Goal: Task Accomplishment & Management: Manage account settings

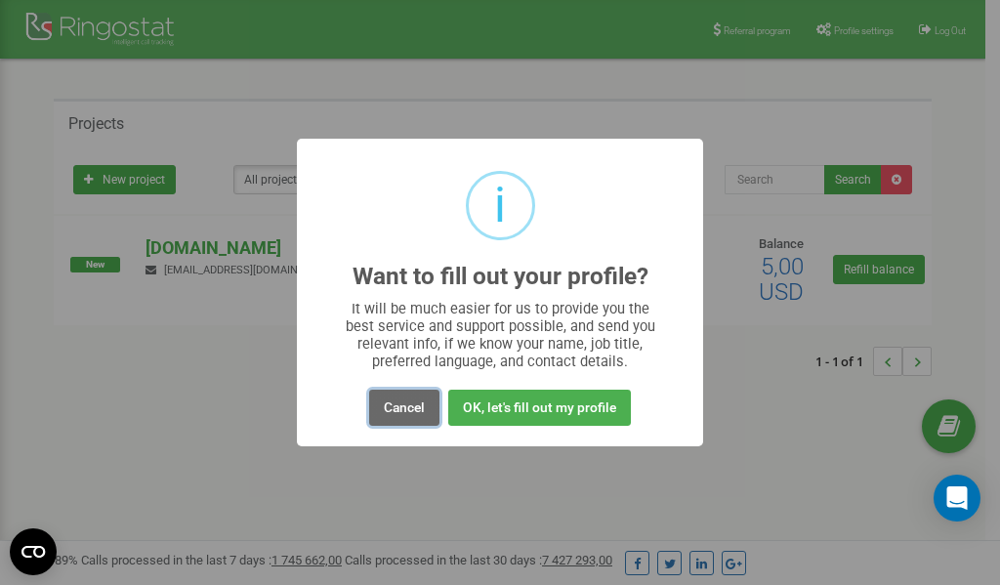
click at [399, 407] on button "Cancel" at bounding box center [404, 408] width 70 height 36
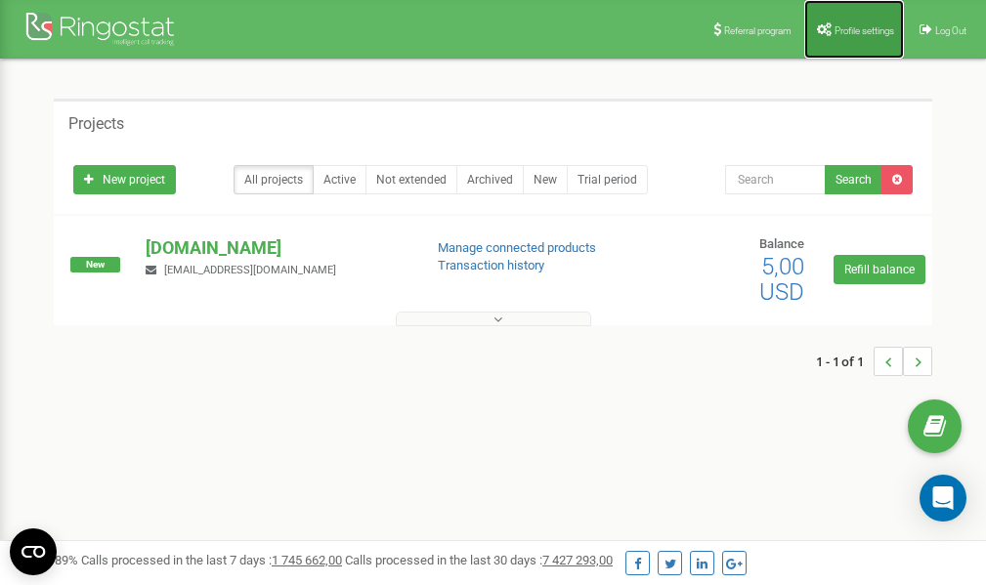
click at [856, 22] on link "Profile settings" at bounding box center [854, 29] width 100 height 59
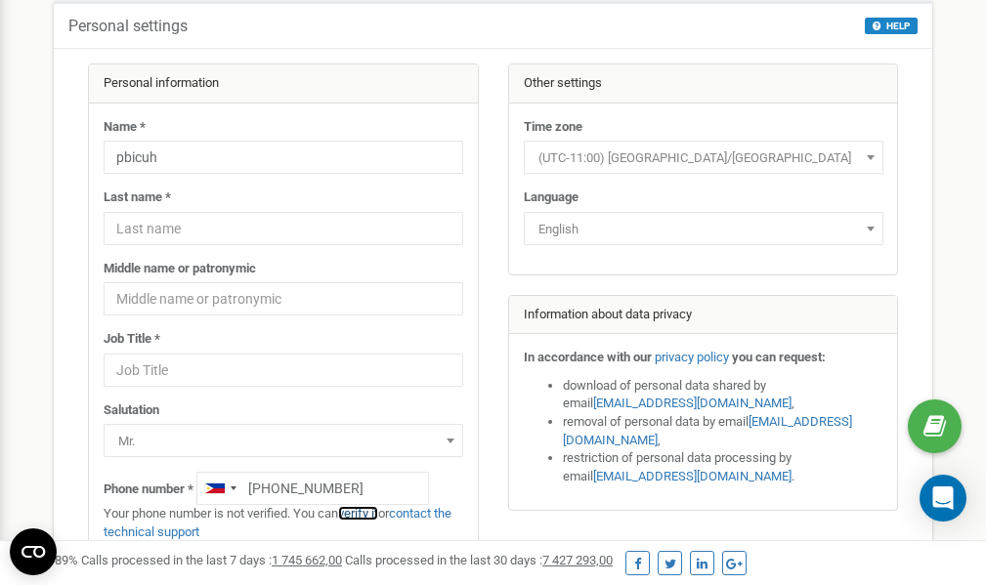
click at [368, 516] on link "verify it" at bounding box center [358, 513] width 40 height 15
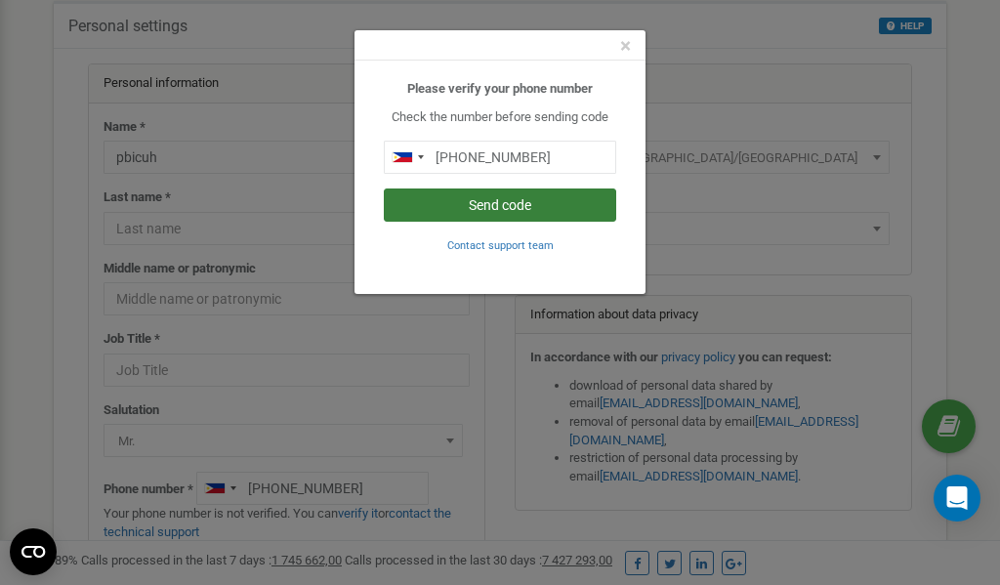
click at [521, 206] on button "Send code" at bounding box center [500, 205] width 233 height 33
